Goal: Task Accomplishment & Management: Use online tool/utility

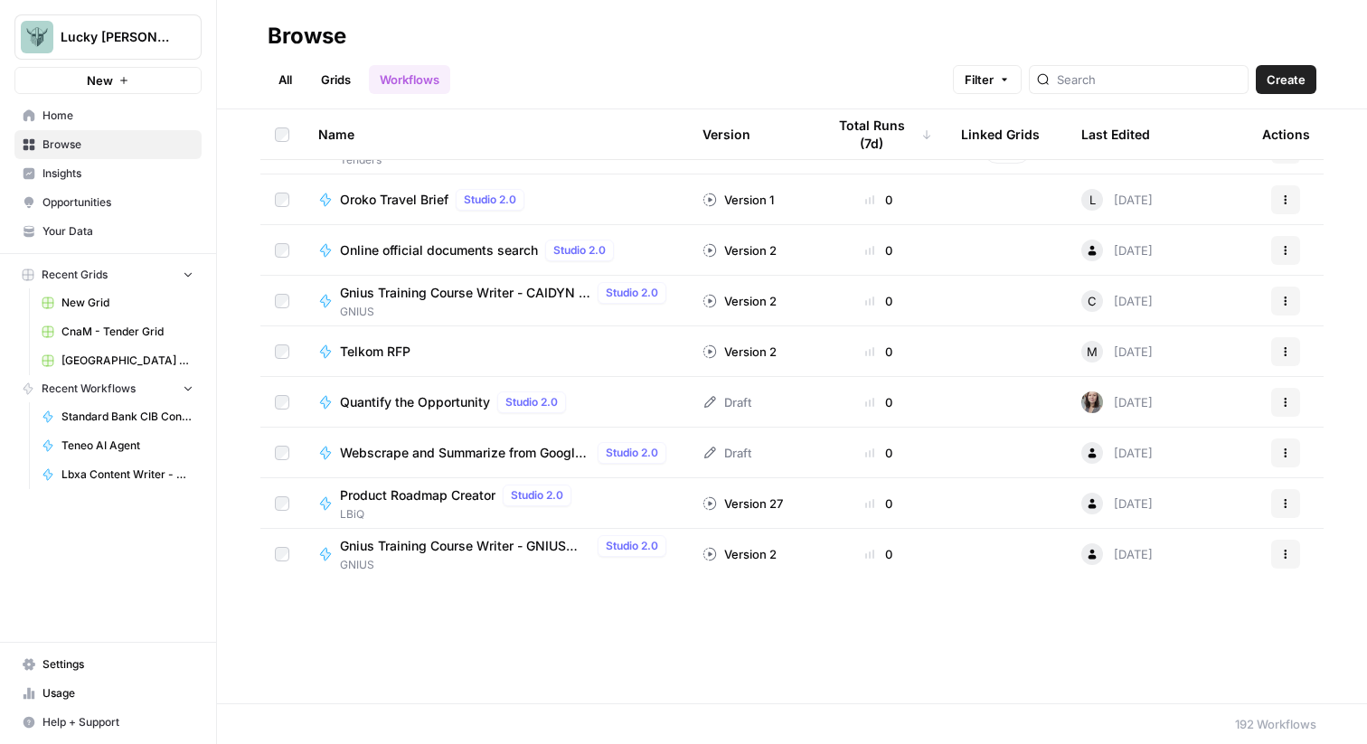
scroll to position [3834, 0]
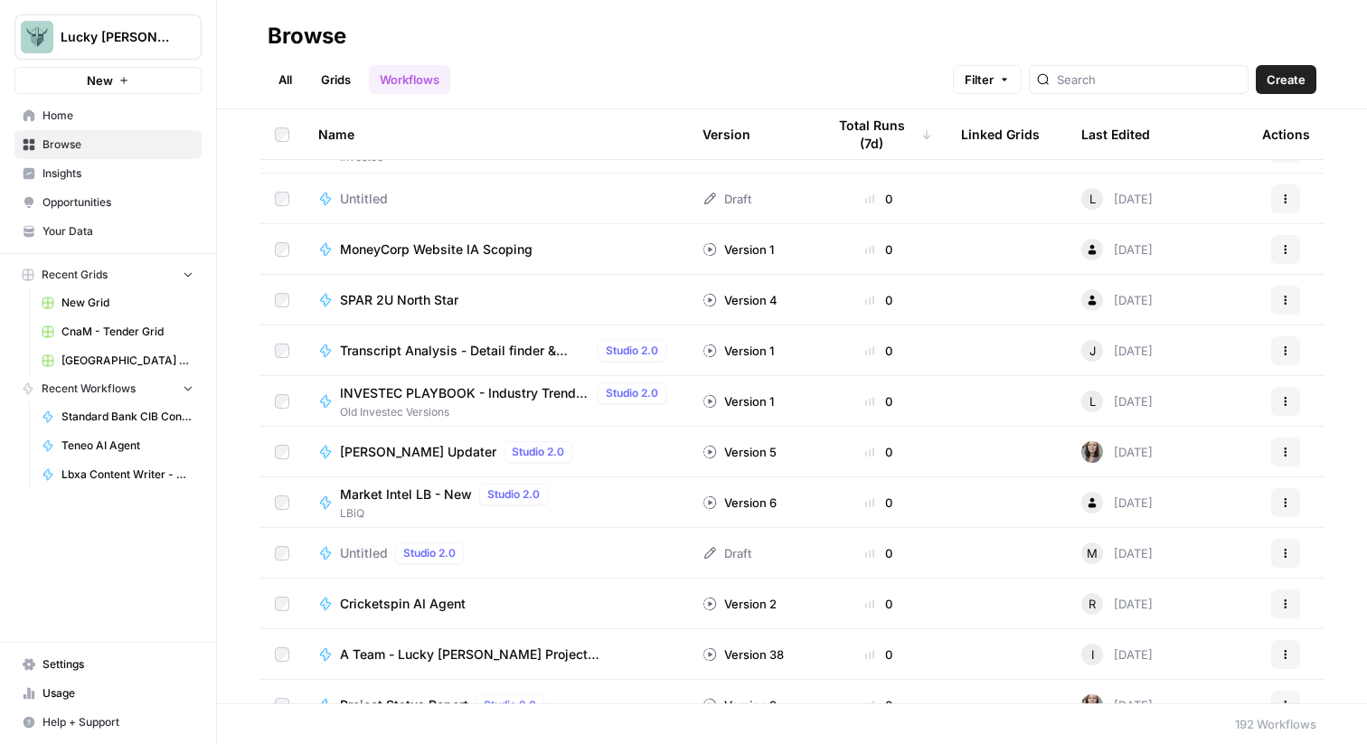
click at [344, 131] on div "Name" at bounding box center [495, 134] width 355 height 50
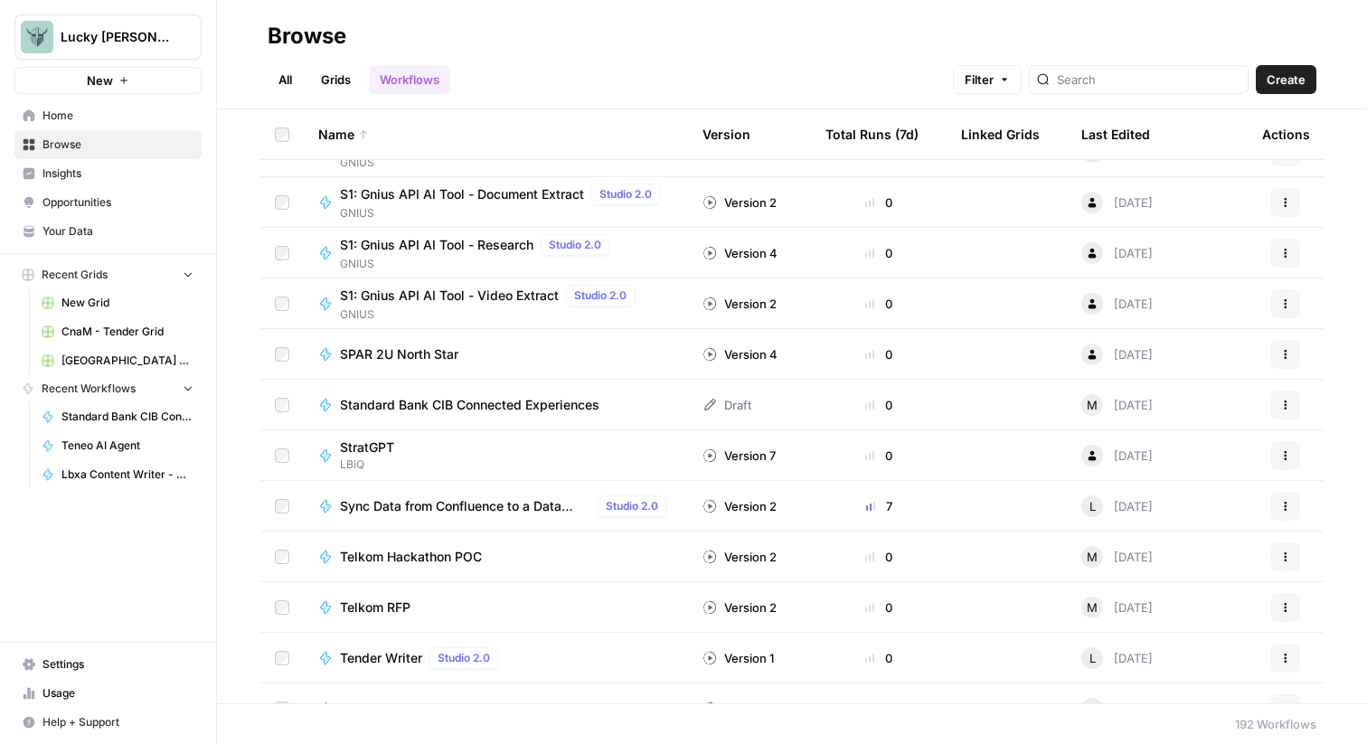
scroll to position [8604, 0]
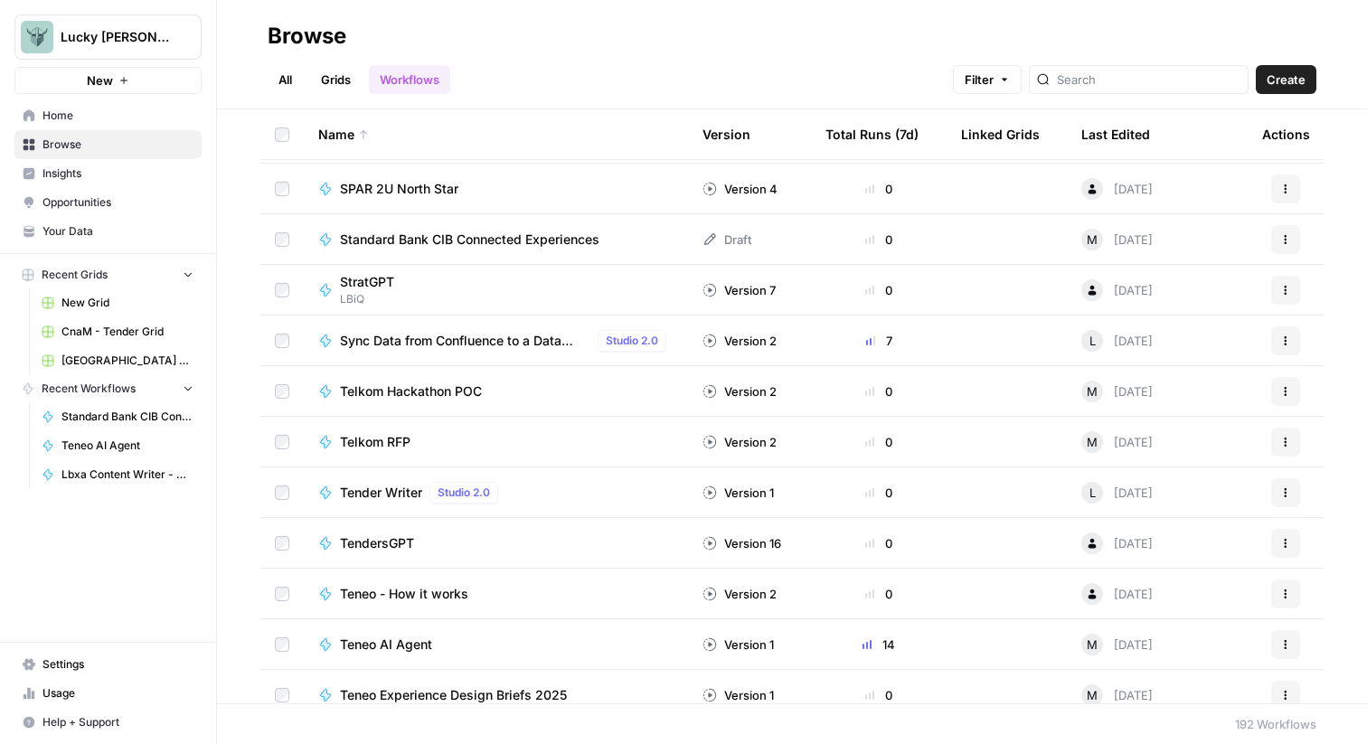
click at [464, 241] on span "Standard Bank CIB Connected Experiences" at bounding box center [469, 240] width 259 height 18
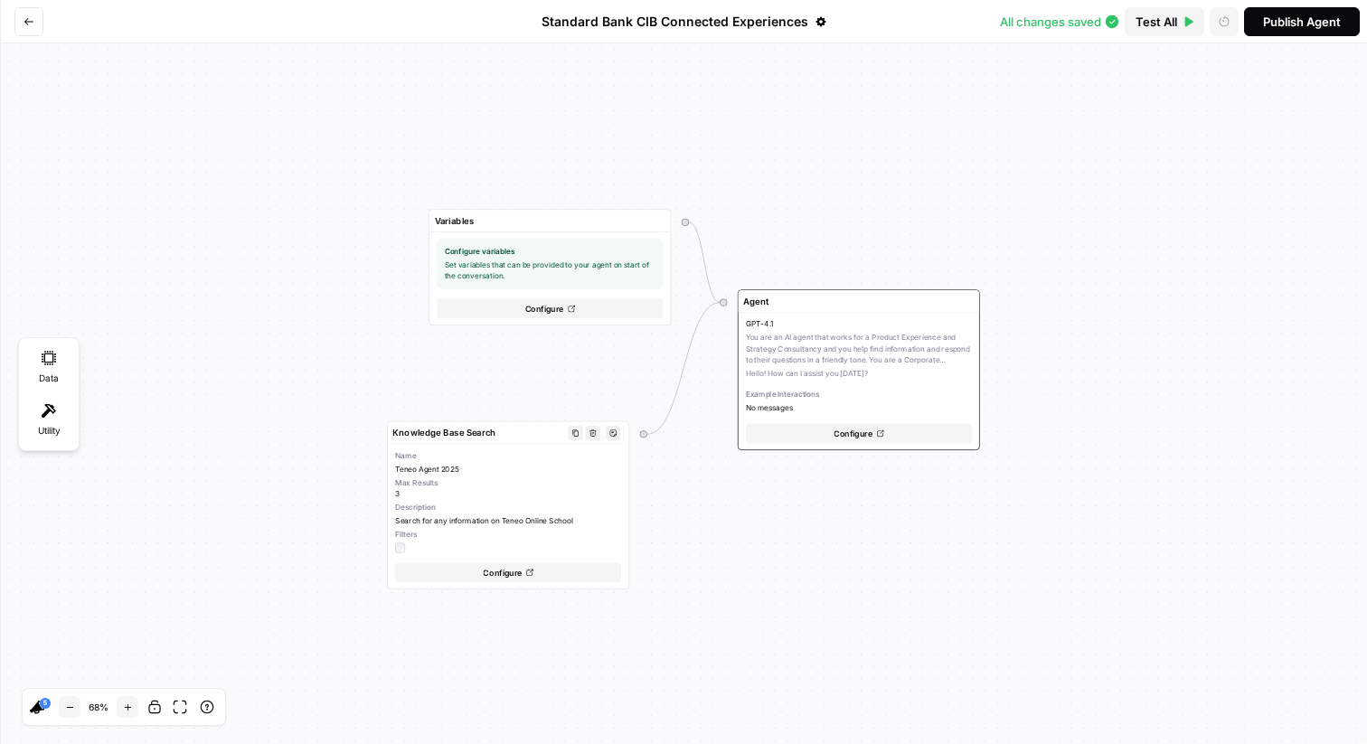
click at [528, 570] on icon at bounding box center [529, 572] width 7 height 7
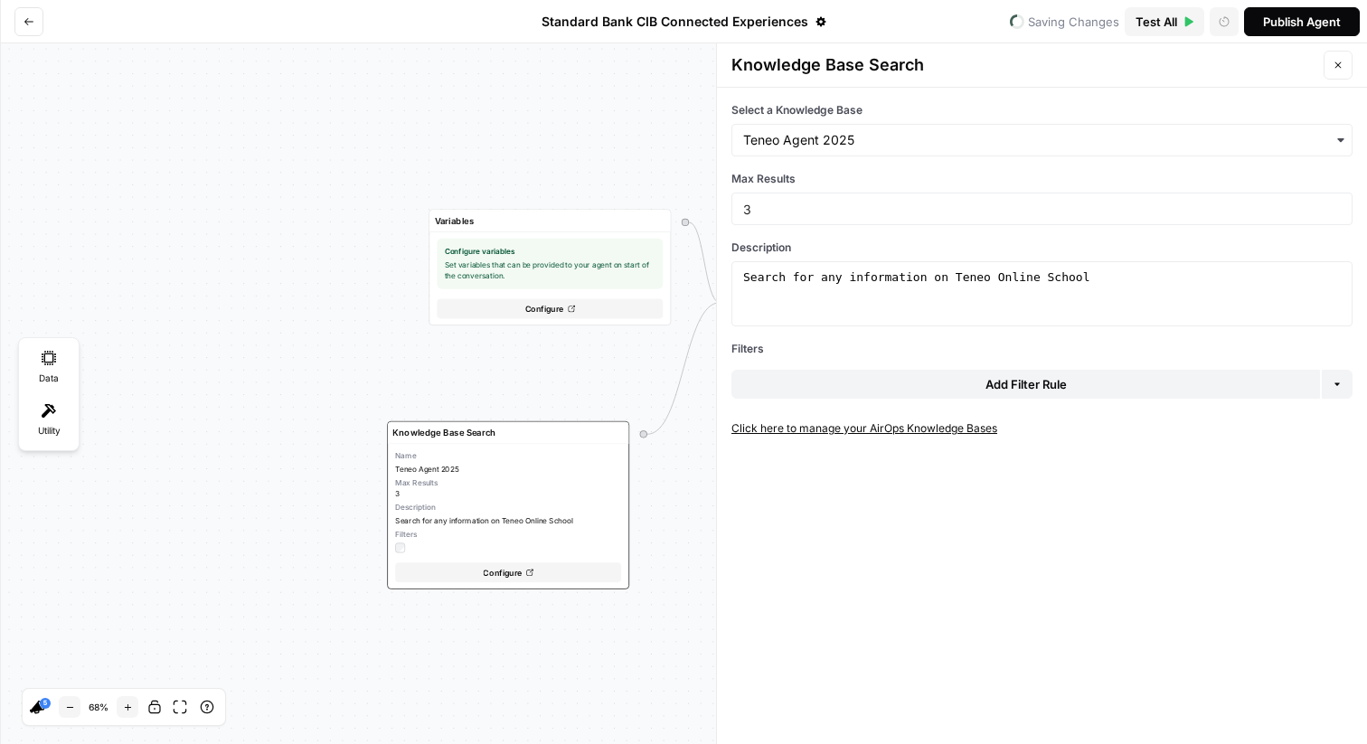
click at [879, 424] on link "Click here to manage your AirOps Knowledge Bases" at bounding box center [1041, 428] width 621 height 16
click at [960, 137] on input "Select a Knowledge Base" at bounding box center [1042, 140] width 598 height 18
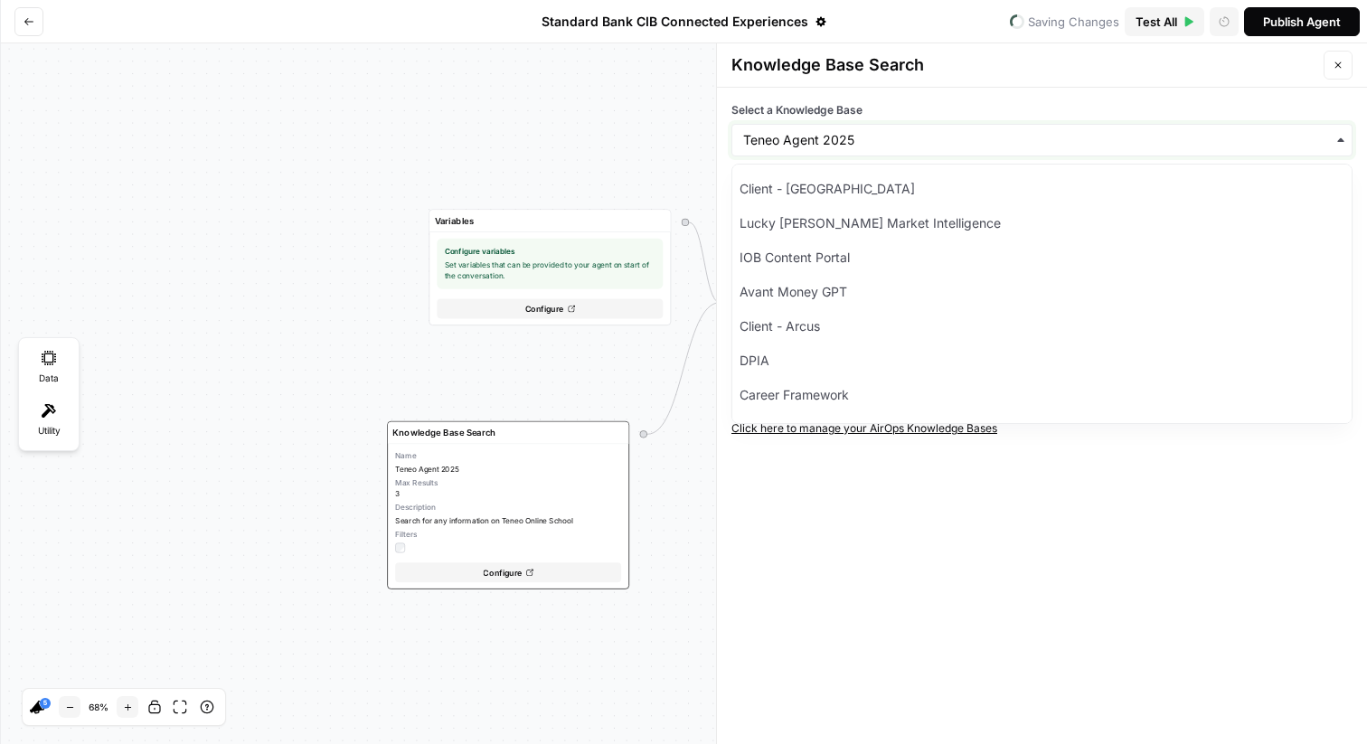
click at [1016, 137] on input "Select a Knowledge Base" at bounding box center [1042, 140] width 598 height 18
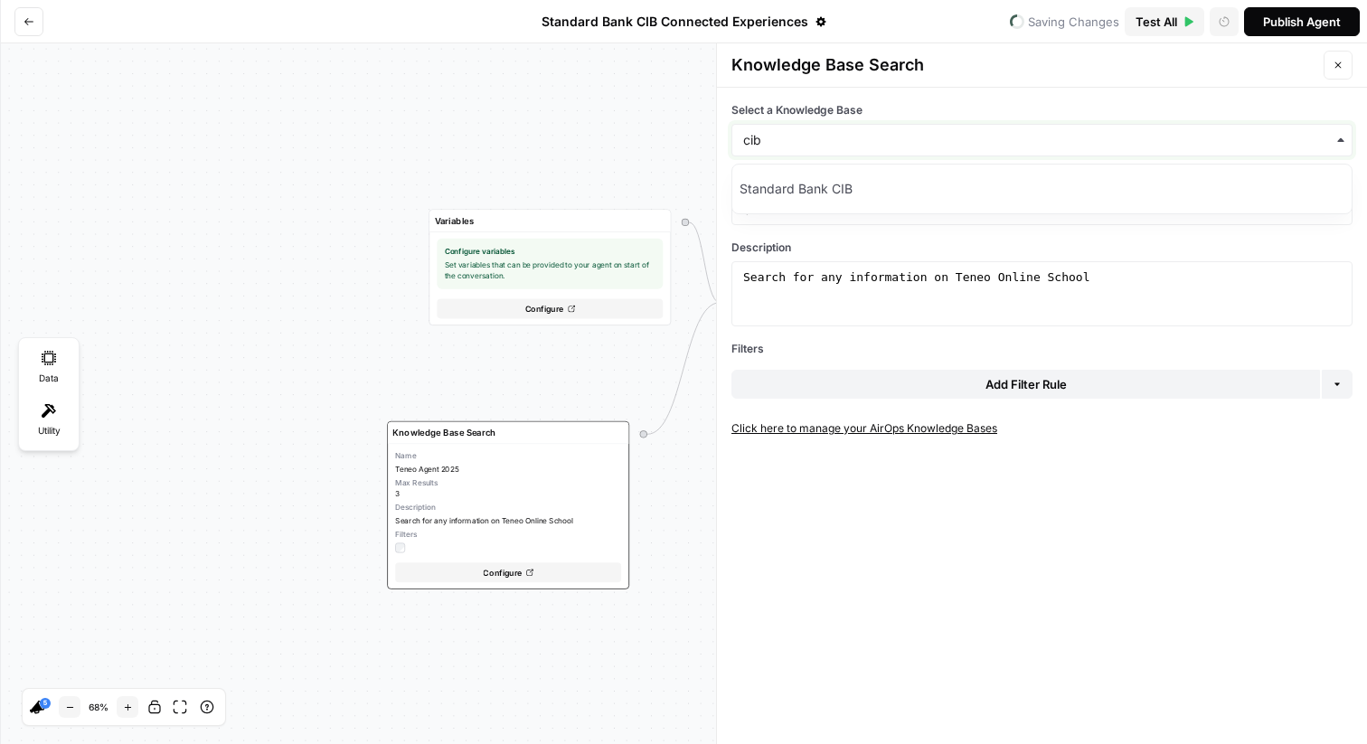
type input "cib"
click at [953, 184] on div "Standard Bank CIB" at bounding box center [1041, 189] width 619 height 34
drag, startPoint x: 954, startPoint y: 276, endPoint x: 1110, endPoint y: 291, distance: 157.2
click at [1110, 291] on div "Search for any information on Teneo Online School" at bounding box center [1042, 309] width 605 height 81
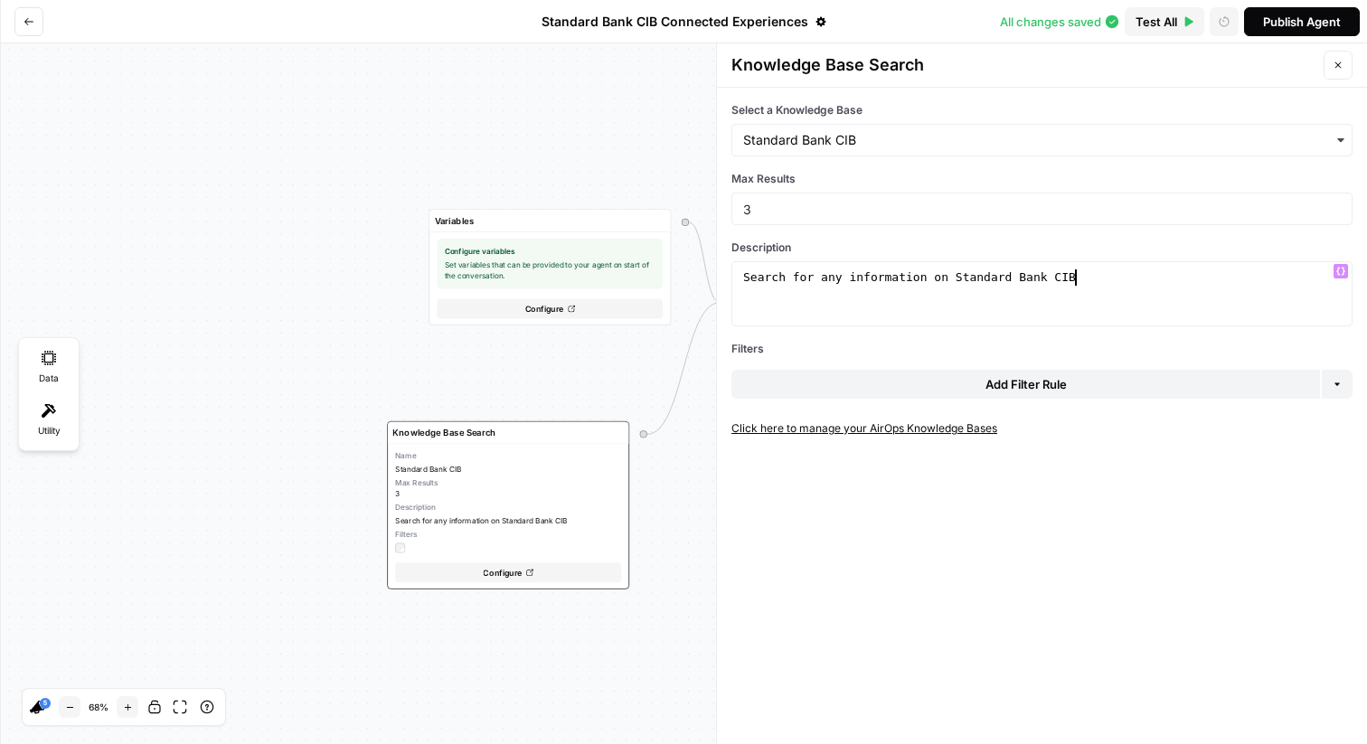
type textarea "**********"
click at [1283, 22] on div "Publish Agent" at bounding box center [1302, 22] width 78 height 18
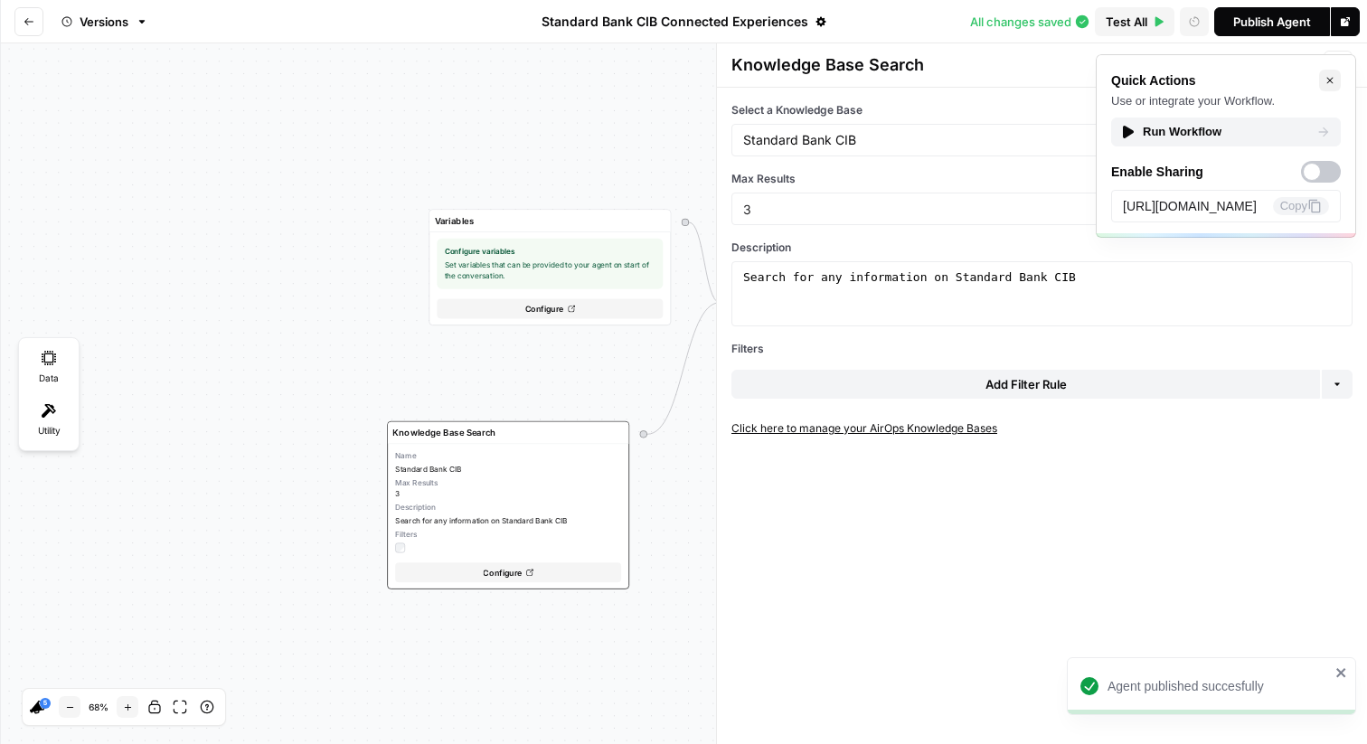
click at [1289, 135] on div "Run Workflow" at bounding box center [1226, 132] width 210 height 18
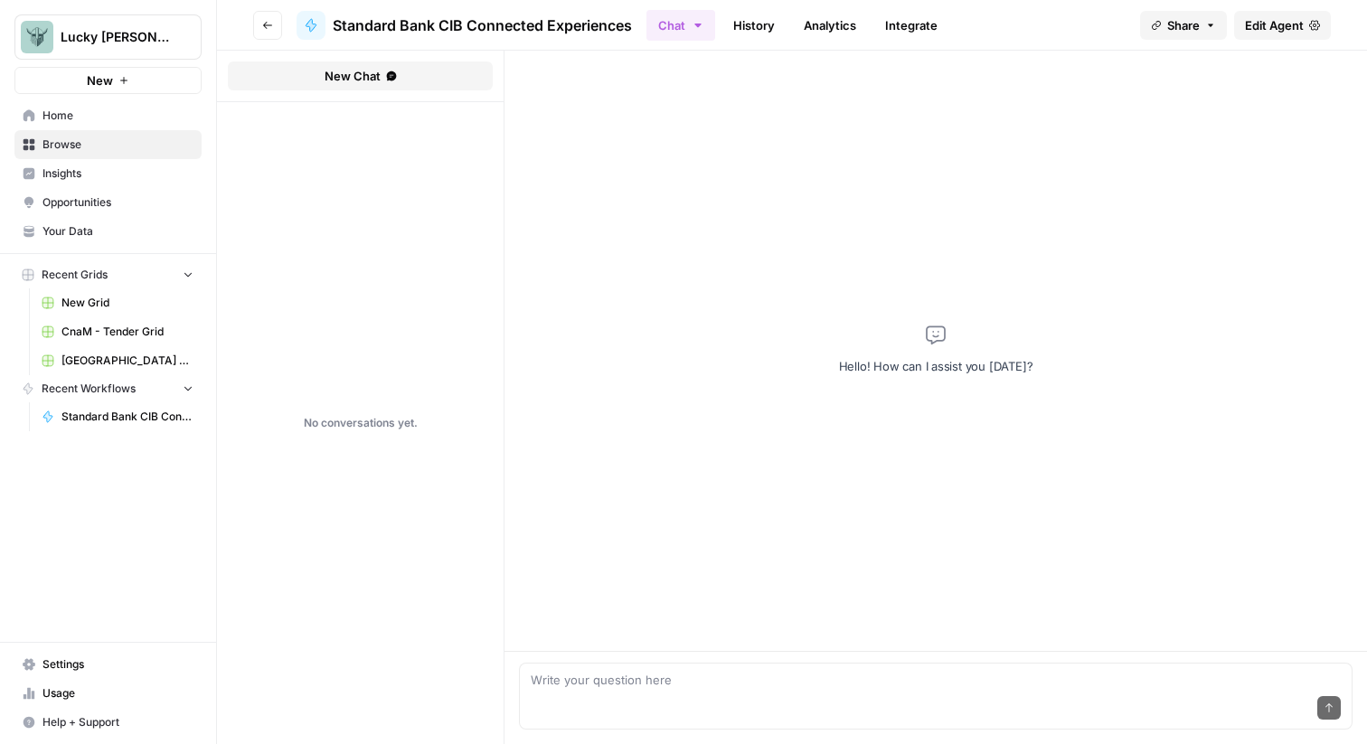
click at [1167, 29] on span "Share" at bounding box center [1183, 25] width 33 height 18
click at [1196, 115] on button "Copy" at bounding box center [1225, 113] width 59 height 18
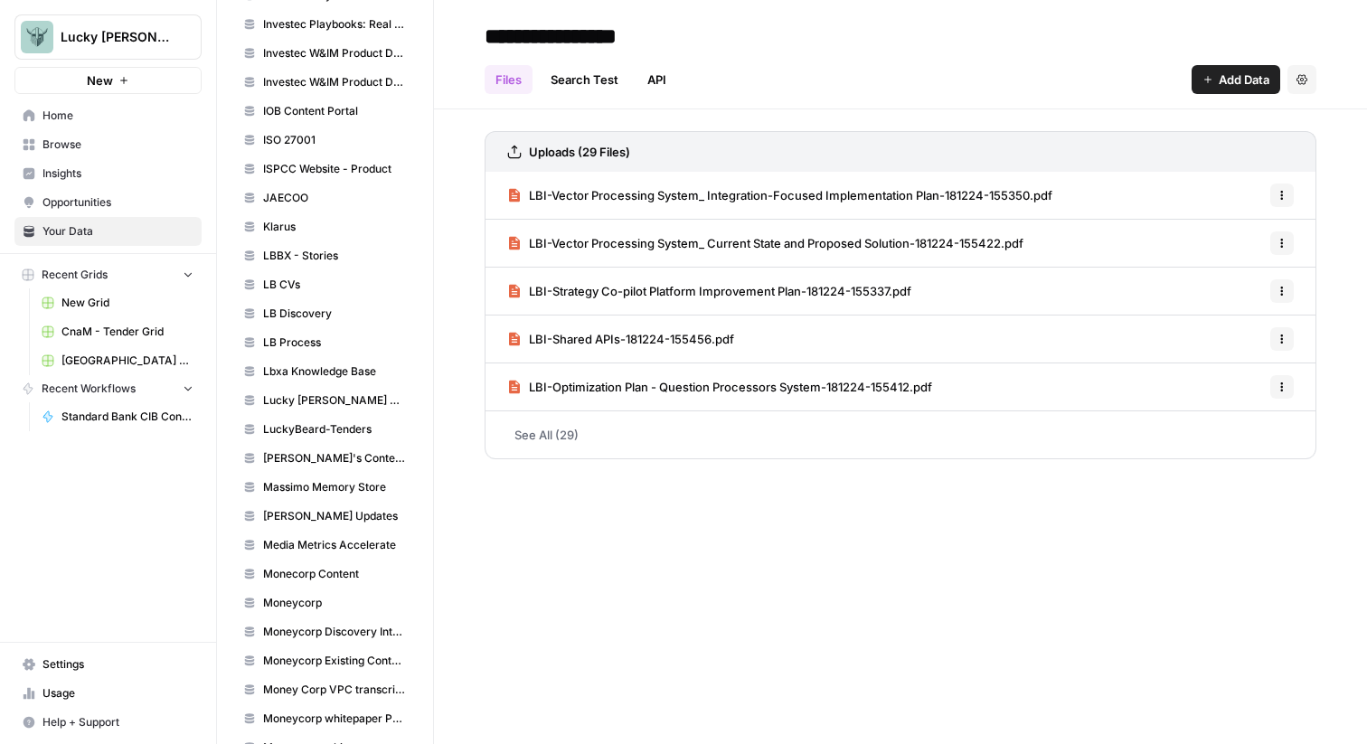
scroll to position [1994, 0]
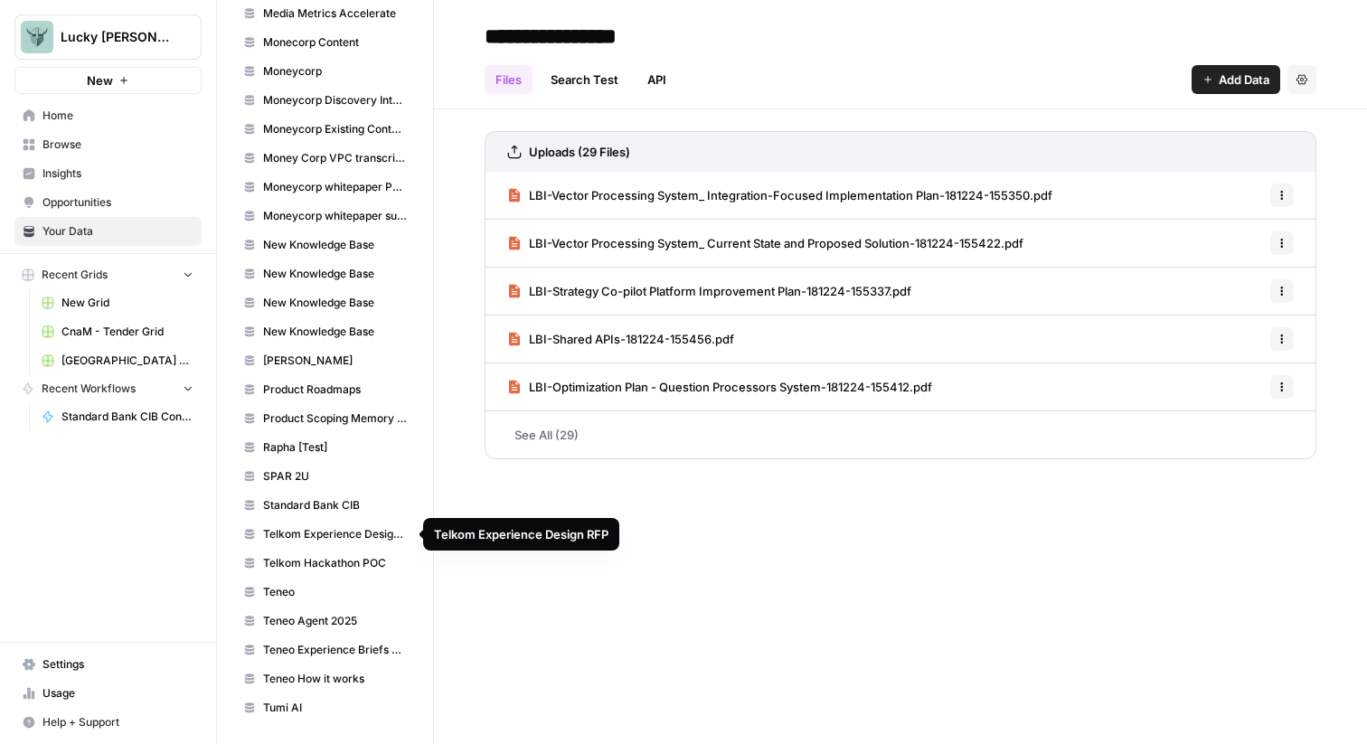
click at [304, 497] on span "Standard Bank CIB" at bounding box center [335, 505] width 144 height 16
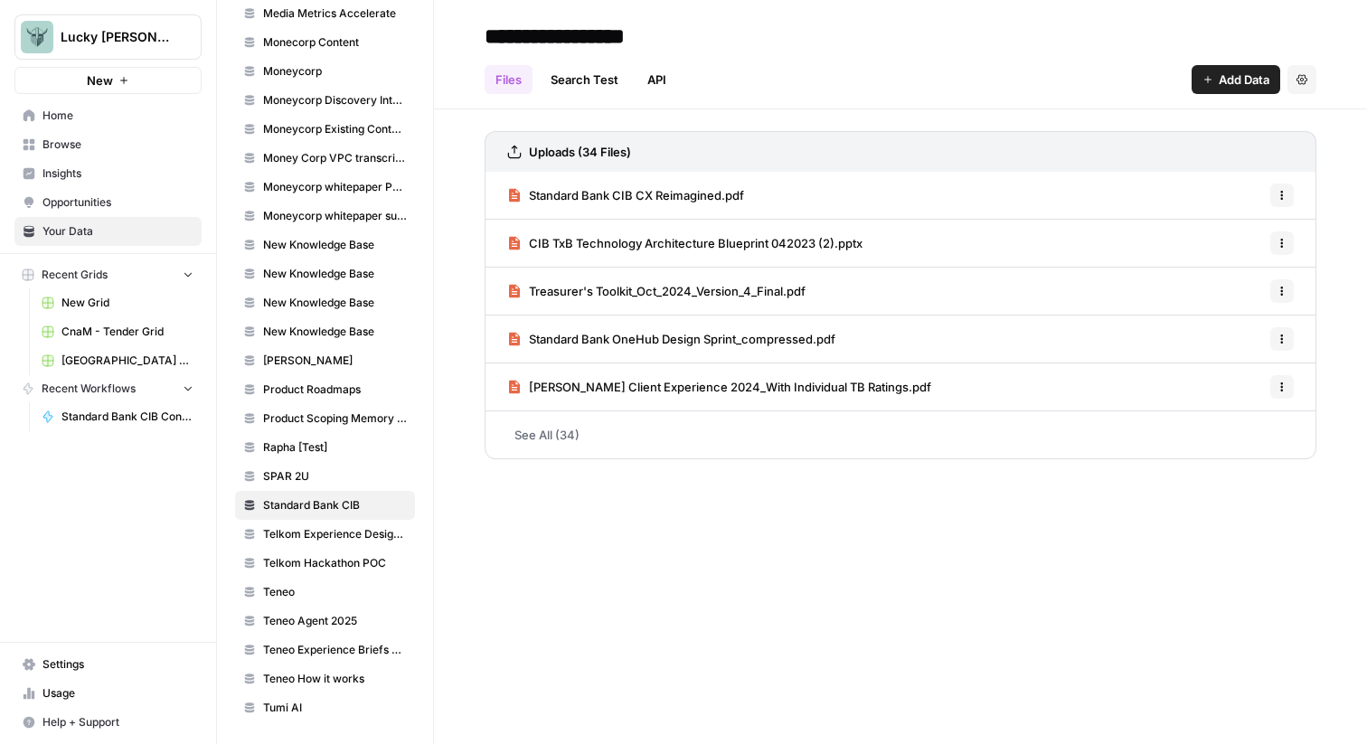
click at [549, 426] on link "See All (34)" at bounding box center [901, 434] width 832 height 47
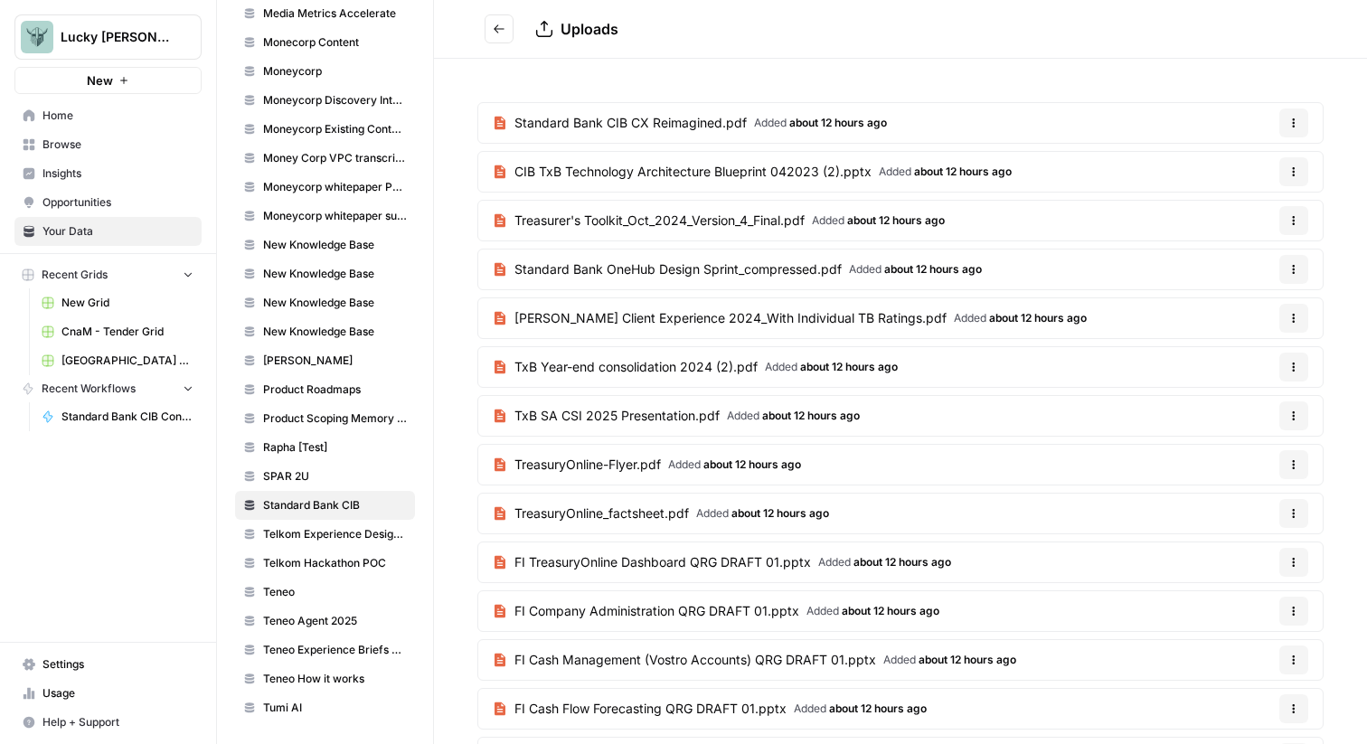
click at [321, 500] on span "Standard Bank CIB" at bounding box center [335, 505] width 144 height 16
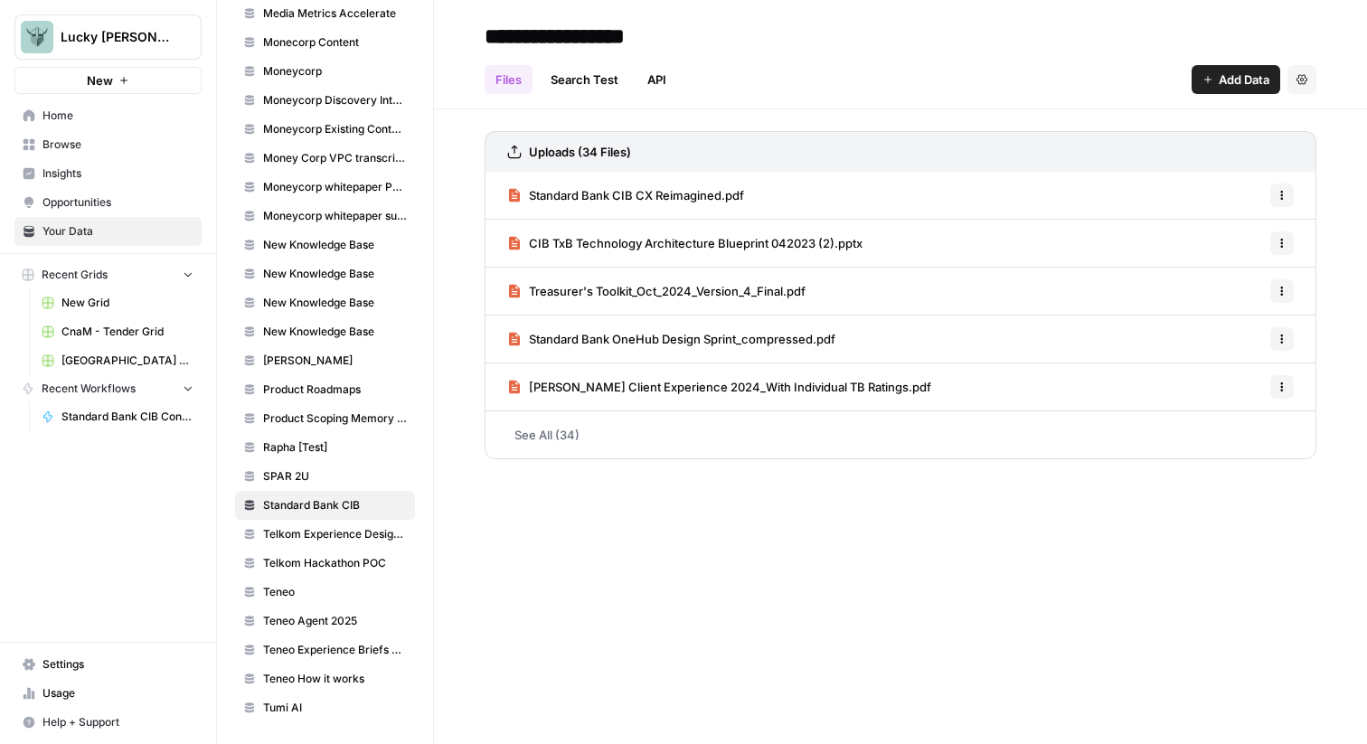
click at [80, 118] on span "Home" at bounding box center [117, 116] width 151 height 16
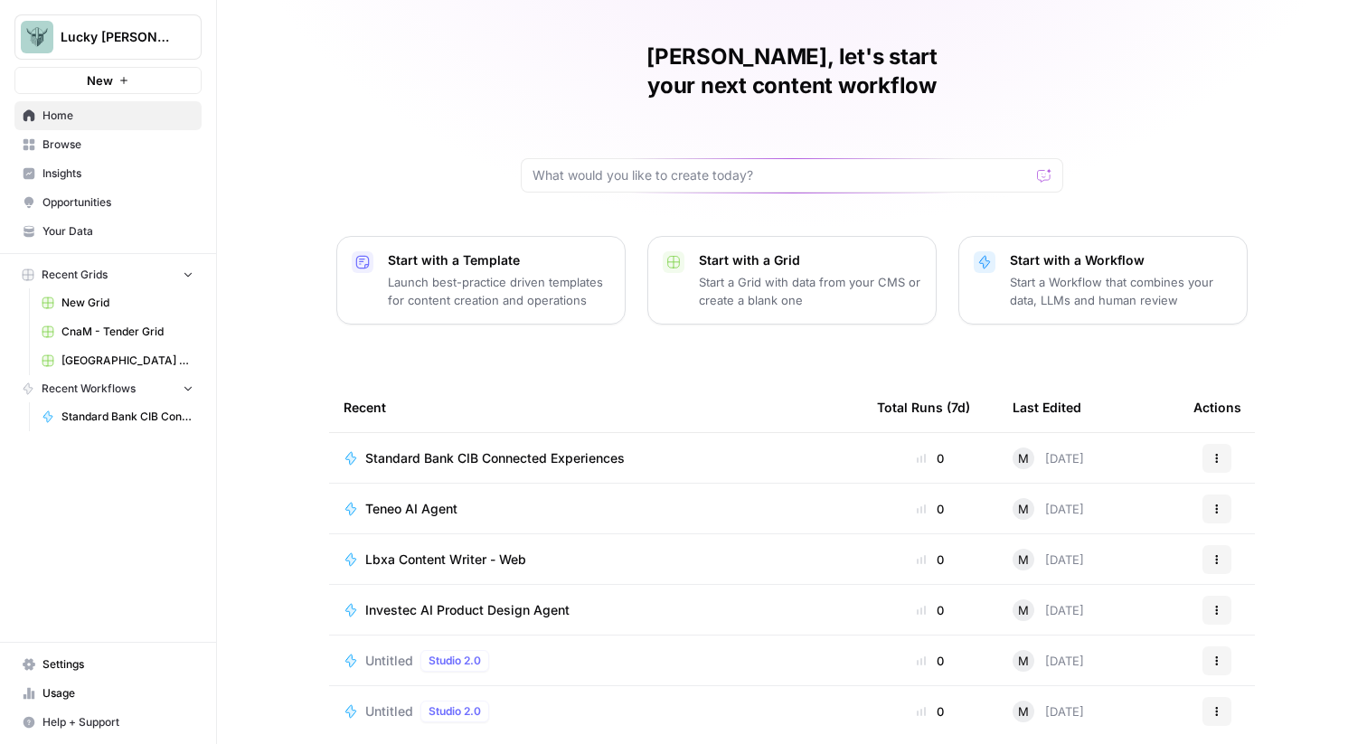
scroll to position [32, 0]
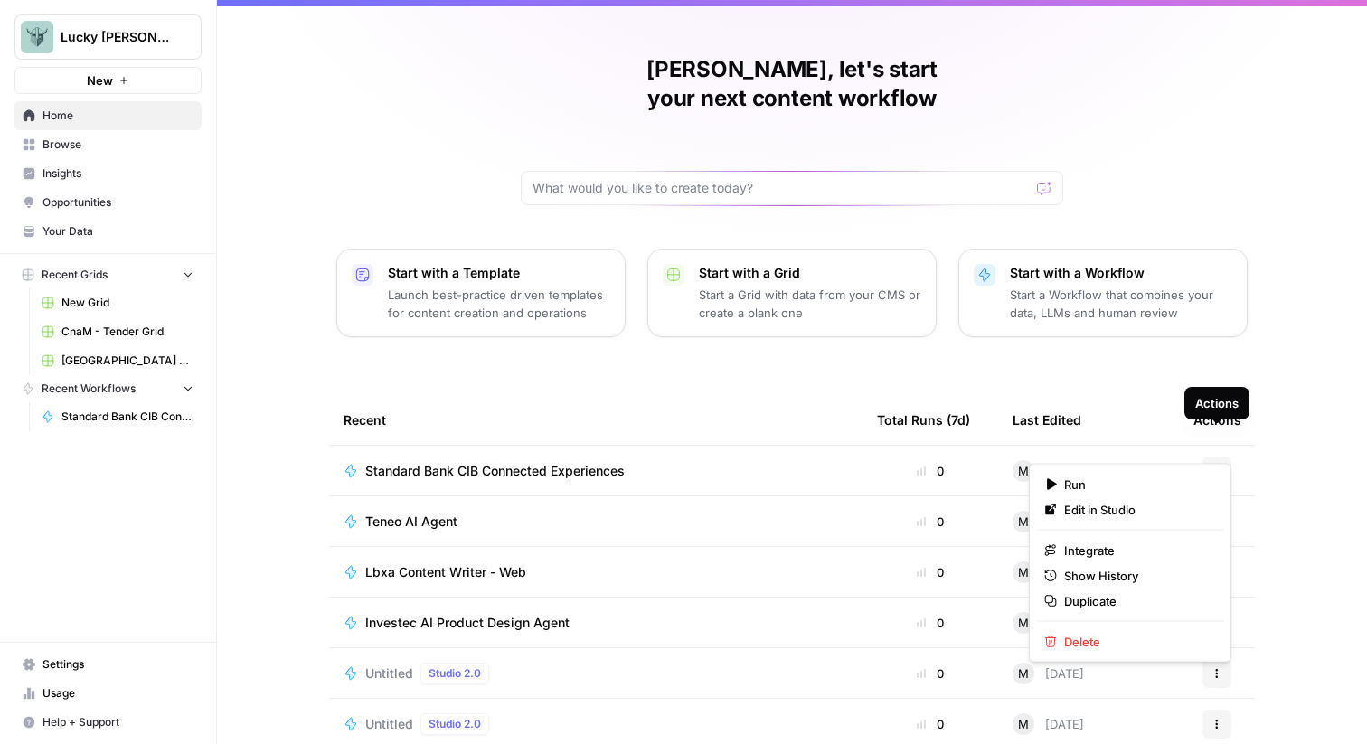
click at [1220, 466] on icon "button" at bounding box center [1217, 471] width 11 height 11
click at [1154, 512] on span "Edit in Studio" at bounding box center [1136, 510] width 145 height 18
